Goal: Navigation & Orientation: Find specific page/section

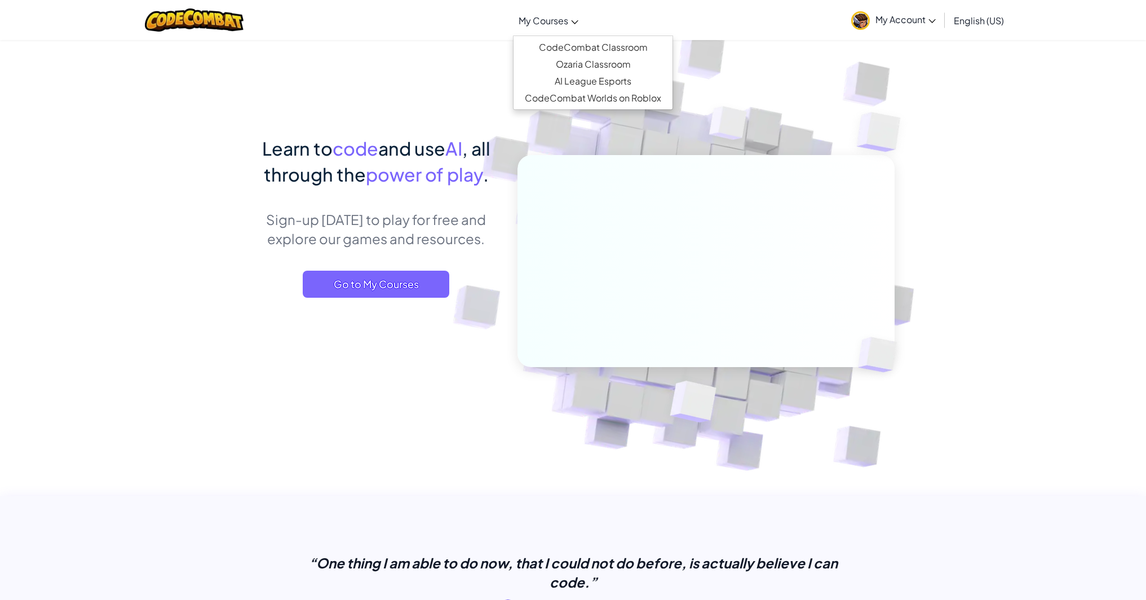
click at [561, 17] on span "My Courses" at bounding box center [543, 21] width 50 height 12
click at [550, 51] on link "CodeCombat Classroom" at bounding box center [592, 47] width 159 height 17
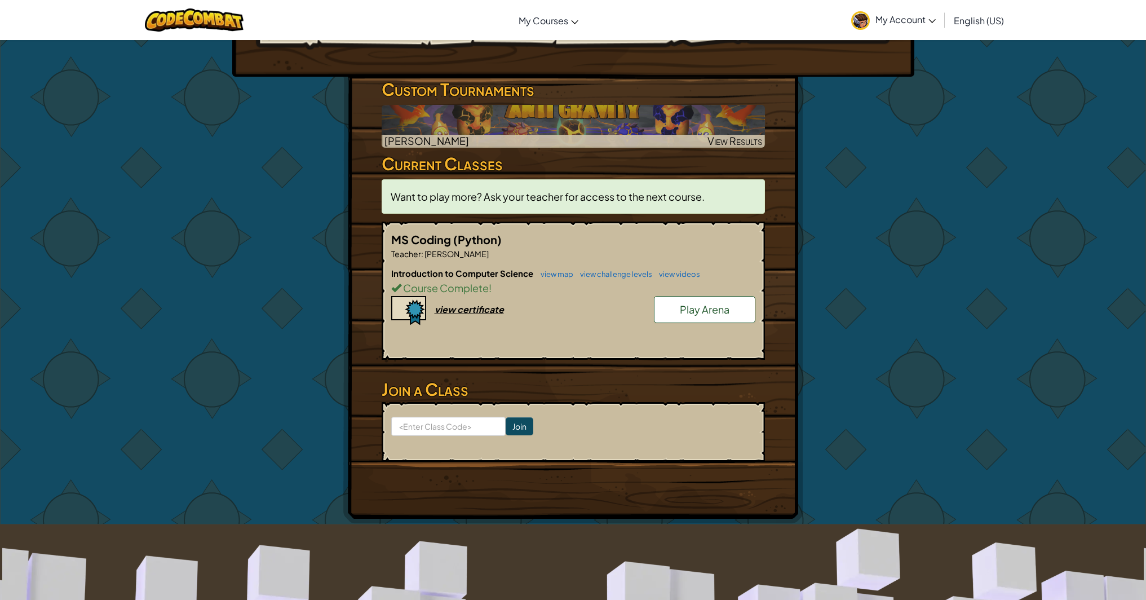
scroll to position [155, 0]
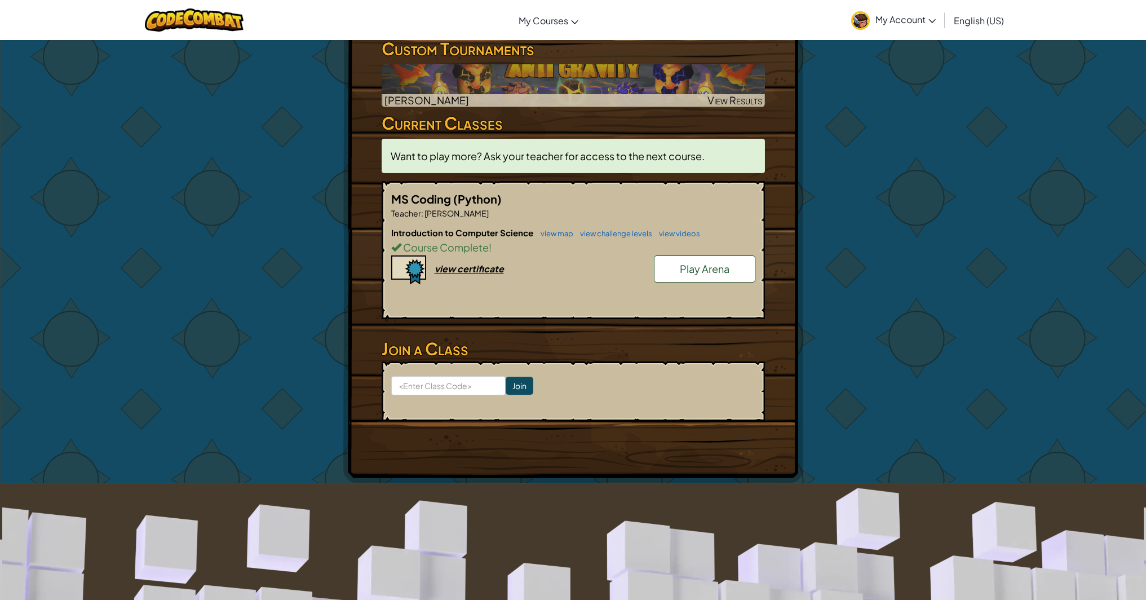
scroll to position [194, 0]
